Goal: Information Seeking & Learning: Learn about a topic

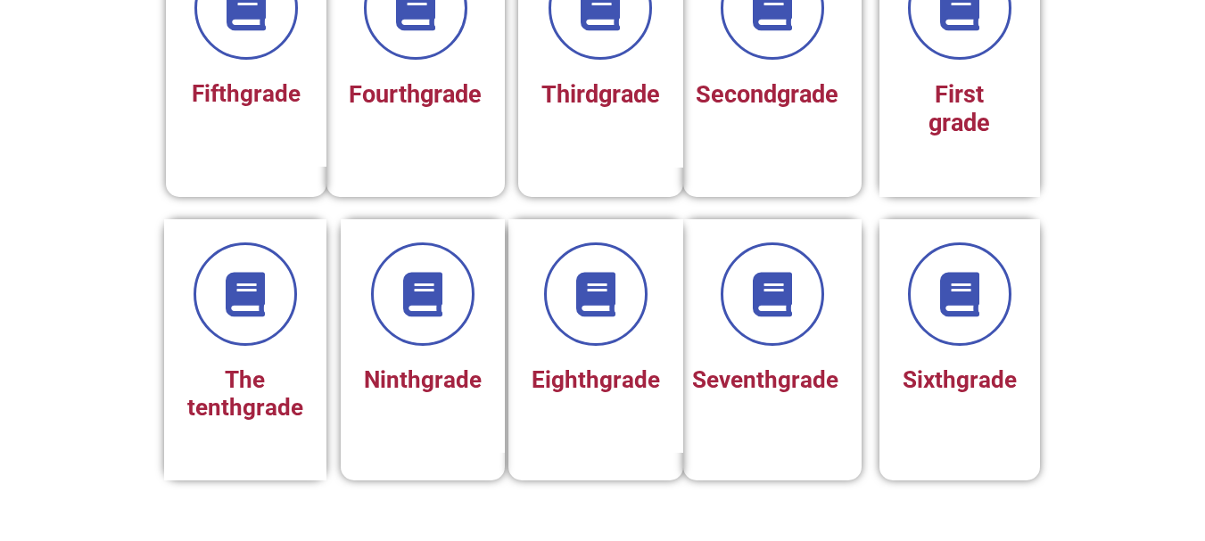
scroll to position [571, 0]
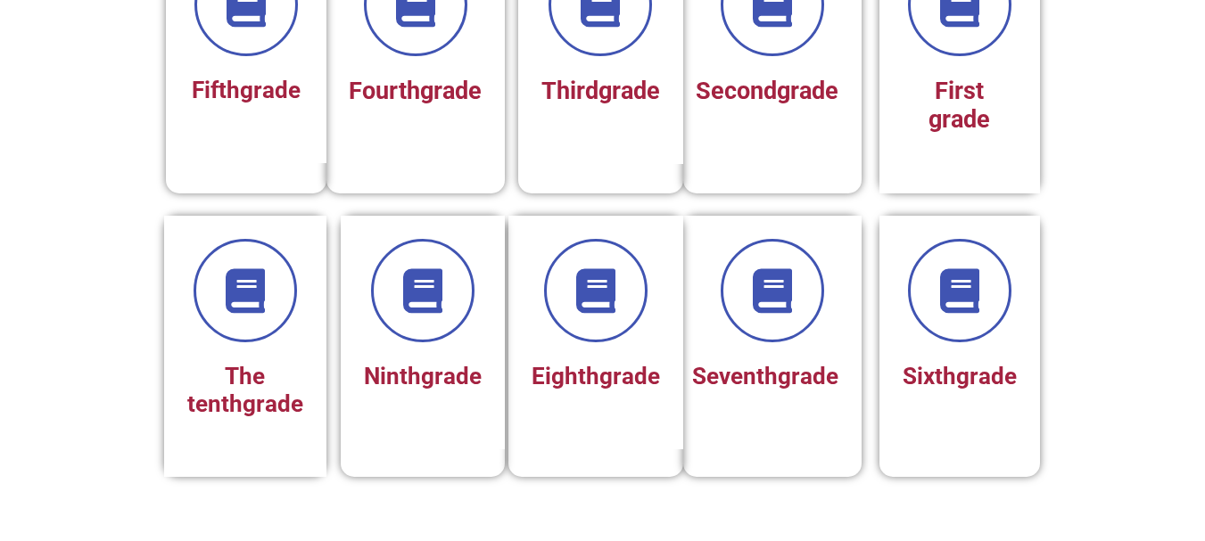
drag, startPoint x: 1211, startPoint y: 132, endPoint x: 1212, endPoint y: 269, distance: 137.3
click at [1204, 269] on html "Home page First grade Second grade Third grade Fourth grade Fifth grade Sixth g…" at bounding box center [602, 460] width 1205 height 2062
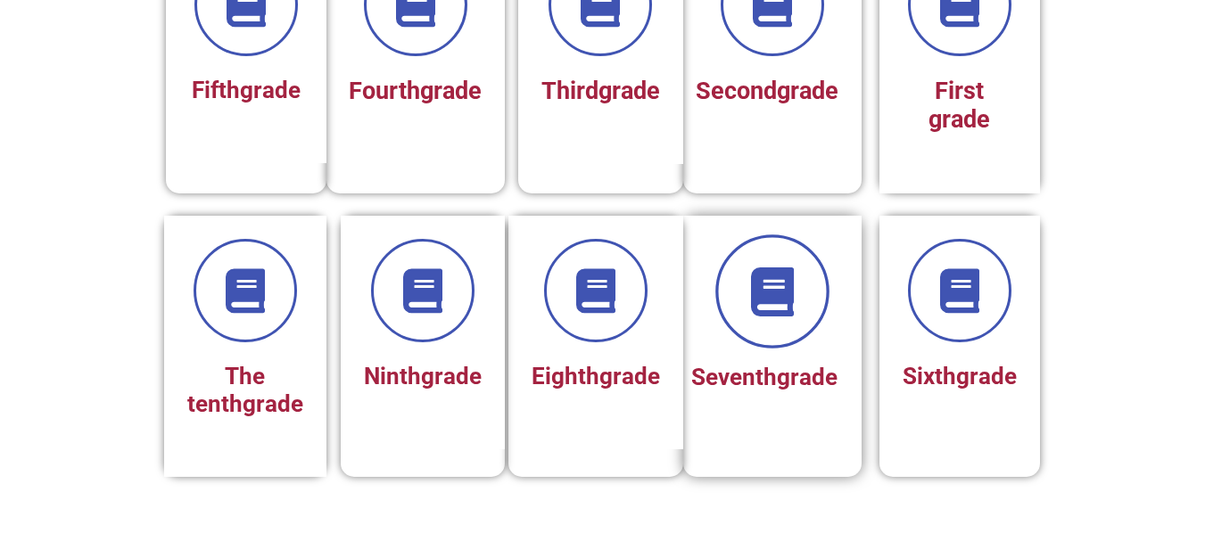
click at [779, 307] on icon at bounding box center [771, 291] width 49 height 49
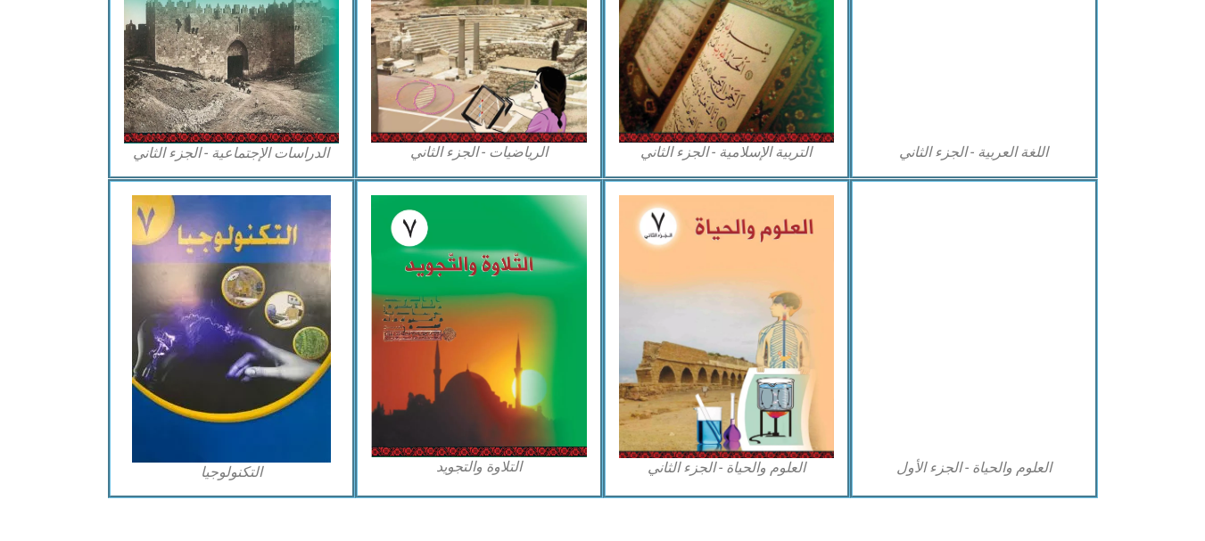
scroll to position [1051, 0]
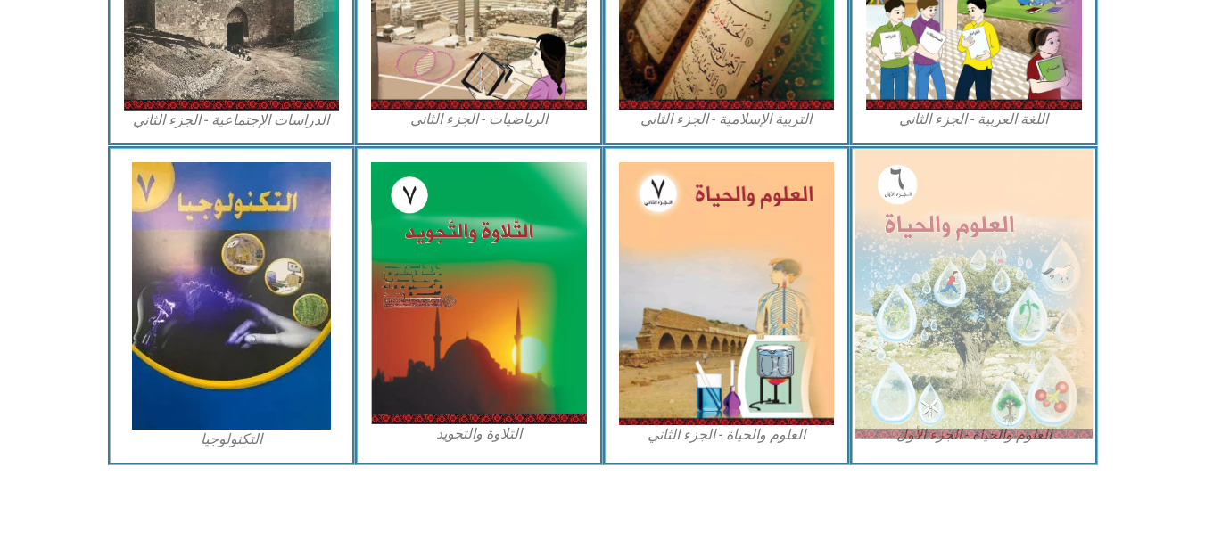
click at [947, 309] on img at bounding box center [973, 293] width 237 height 289
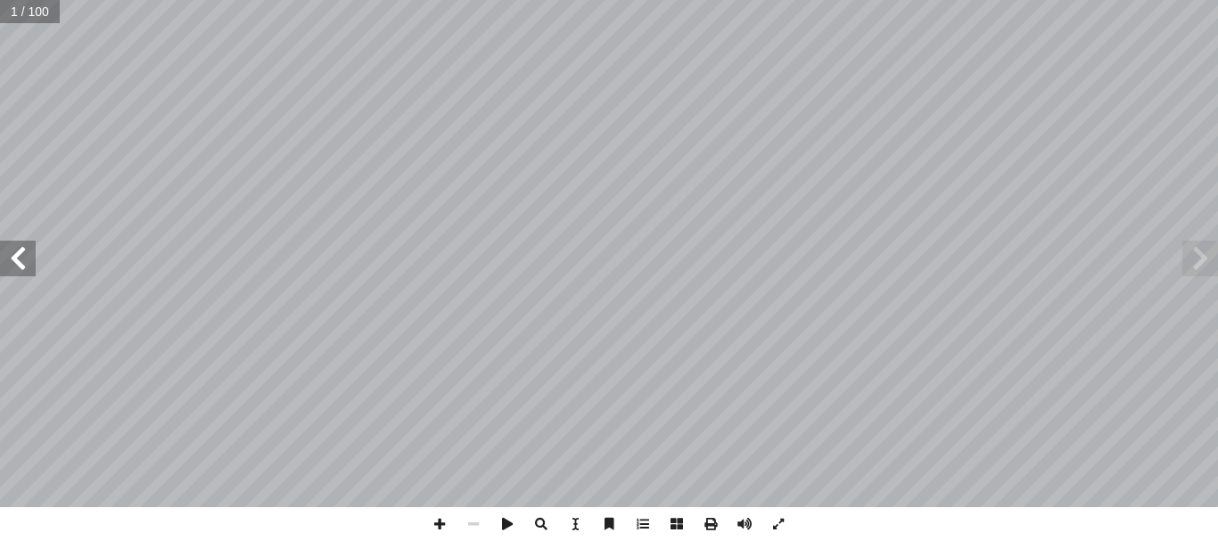
click at [19, 261] on span at bounding box center [18, 259] width 36 height 36
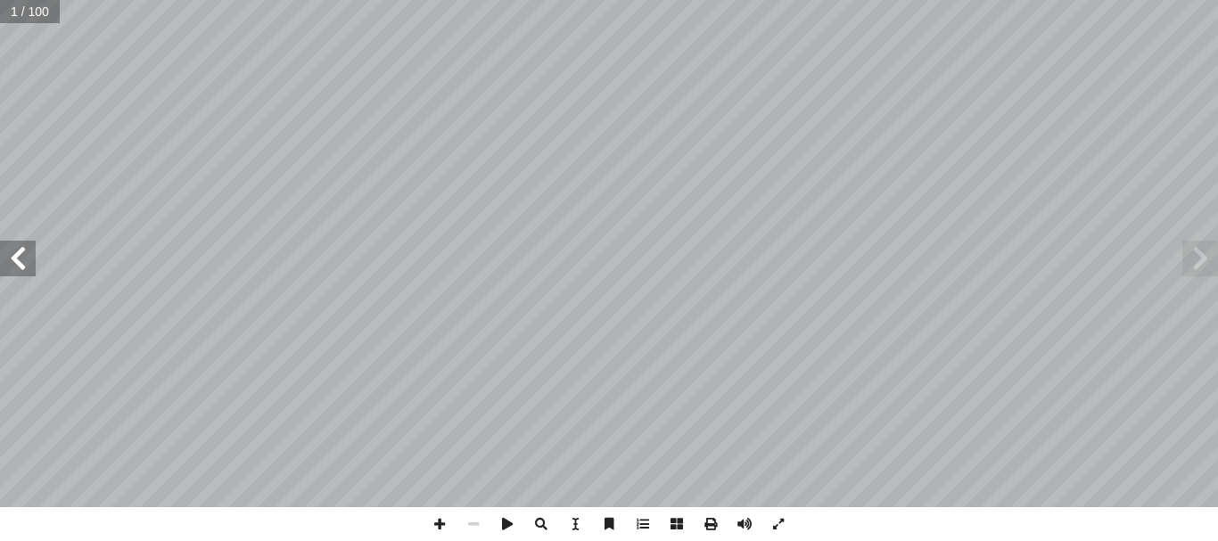
click at [19, 261] on span at bounding box center [18, 259] width 36 height 36
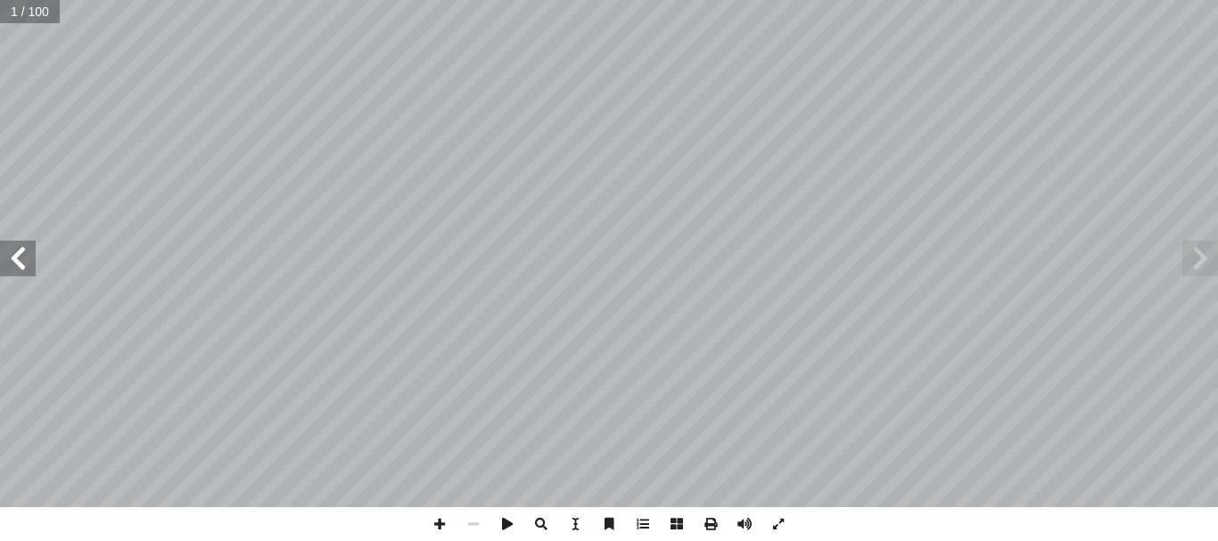
click at [19, 261] on span at bounding box center [18, 259] width 36 height 36
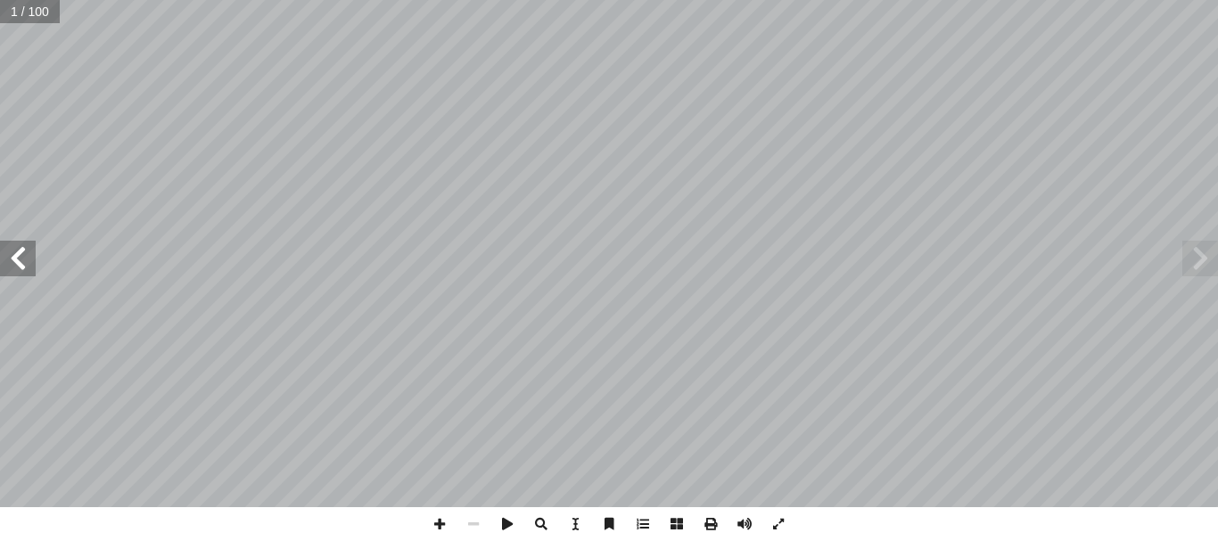
click at [19, 261] on span at bounding box center [18, 259] width 36 height 36
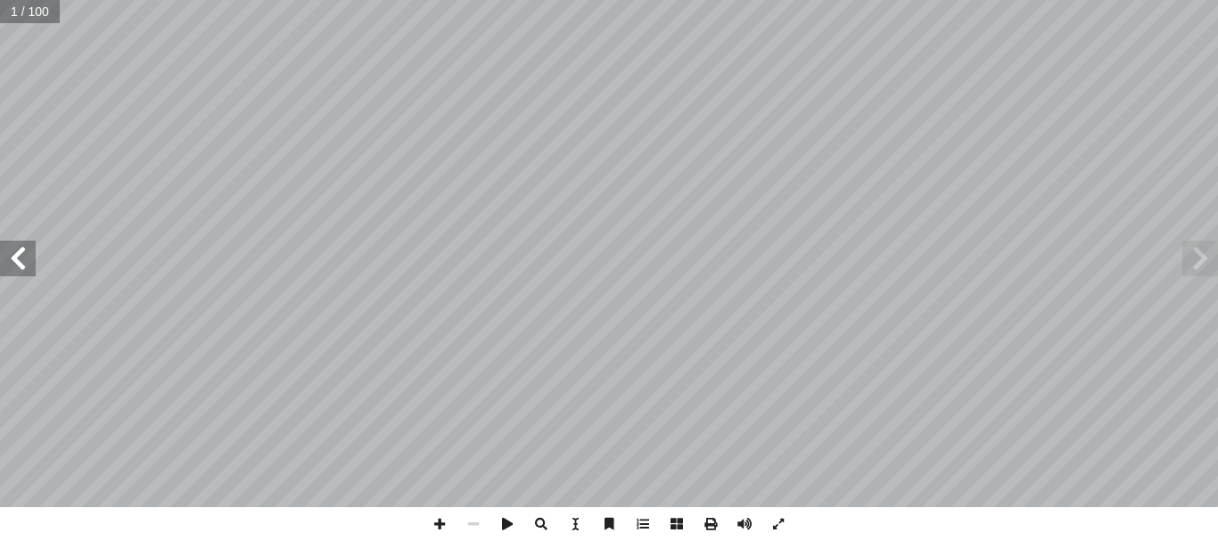
click at [19, 261] on span at bounding box center [18, 259] width 36 height 36
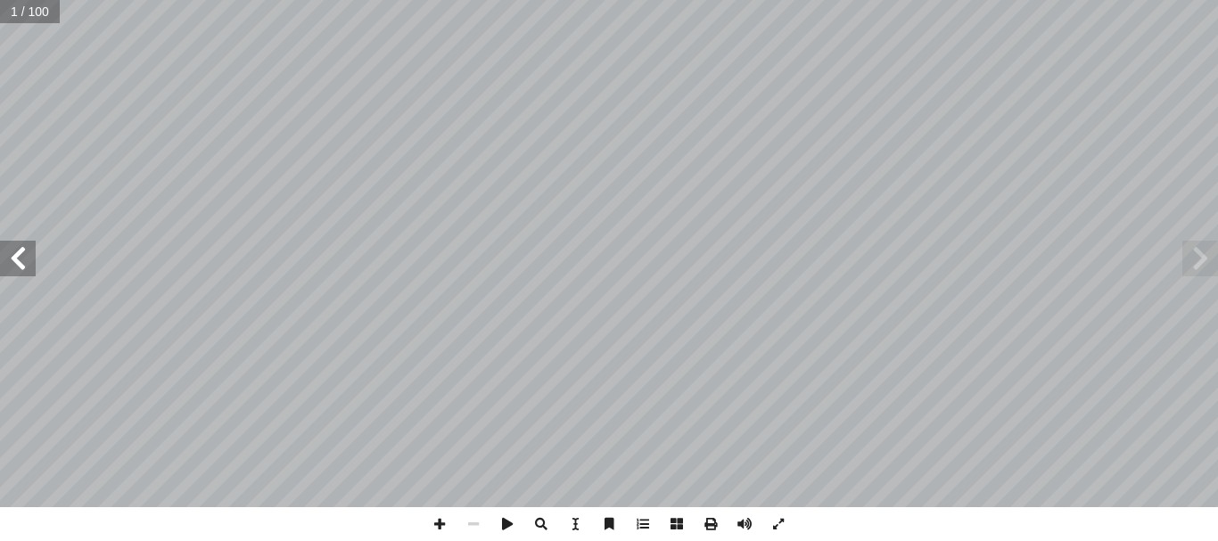
click at [19, 261] on span at bounding box center [18, 259] width 36 height 36
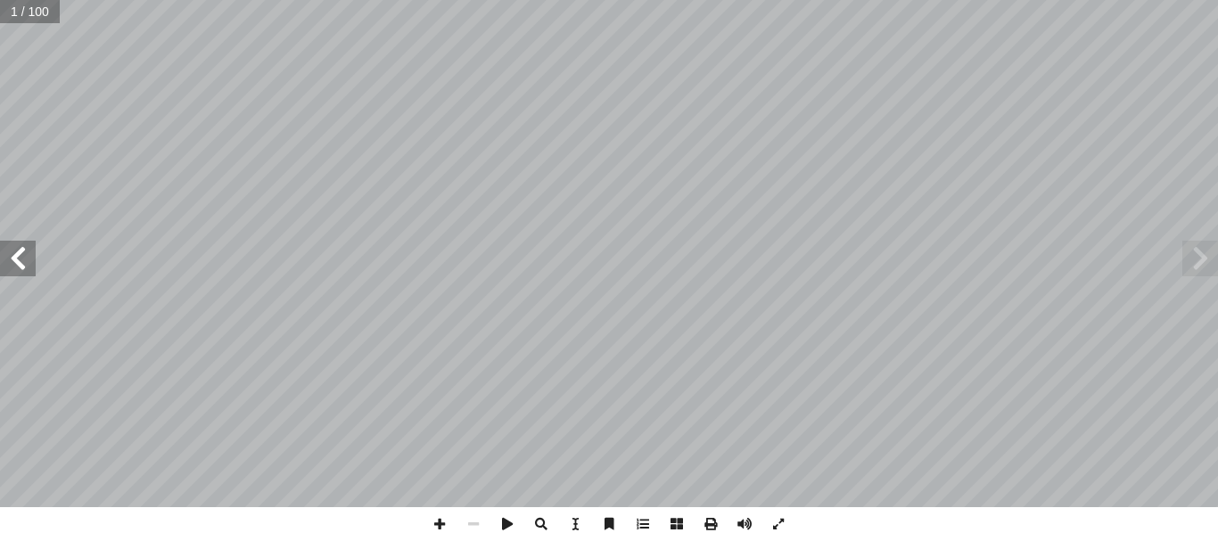
click at [19, 261] on span at bounding box center [18, 259] width 36 height 36
click at [672, 162] on html "الصفحة الرئيسية الصف الأول الصف الثاني الصف الثالث الصف الرابع الصف الخامس الصف…" at bounding box center [609, 81] width 1218 height 162
click at [815, 162] on html "الصفحة الرئيسية الصف الأول الصف الثاني الصف الثالث الصف الرابع الصف الخامس الصف…" at bounding box center [609, 81] width 1218 height 162
click at [745, 527] on div "28 سئلة الوحدة أ ا جابة الصحيحة لكل مما يلي: إ ضع دائرة حول رمز ال� ول- أ السؤا…" at bounding box center [609, 270] width 1218 height 541
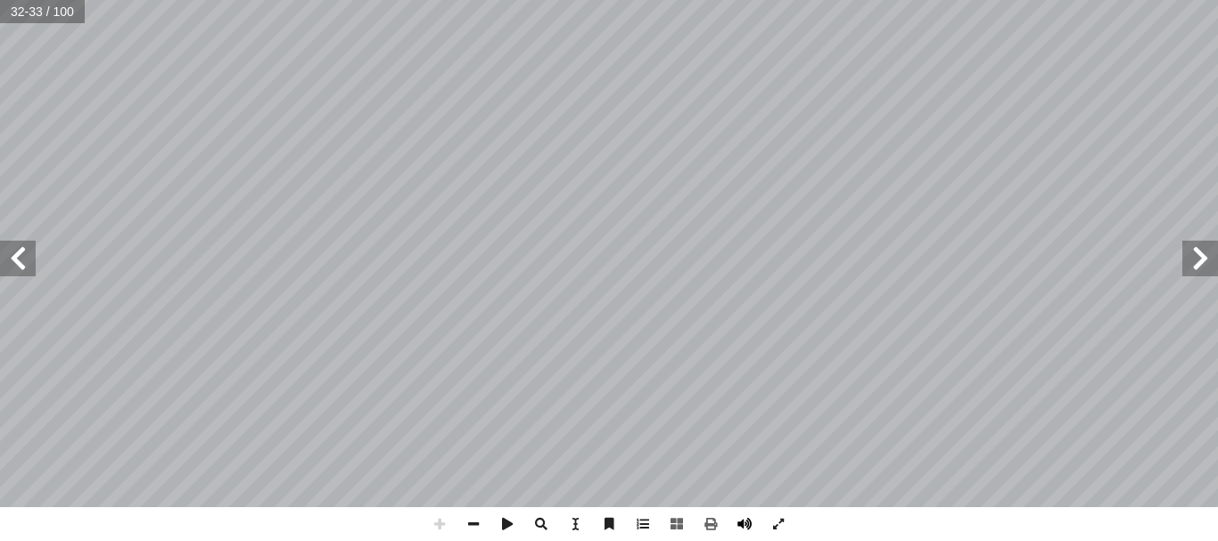
click at [745, 527] on span at bounding box center [745, 524] width 34 height 34
